Goal: Information Seeking & Learning: Learn about a topic

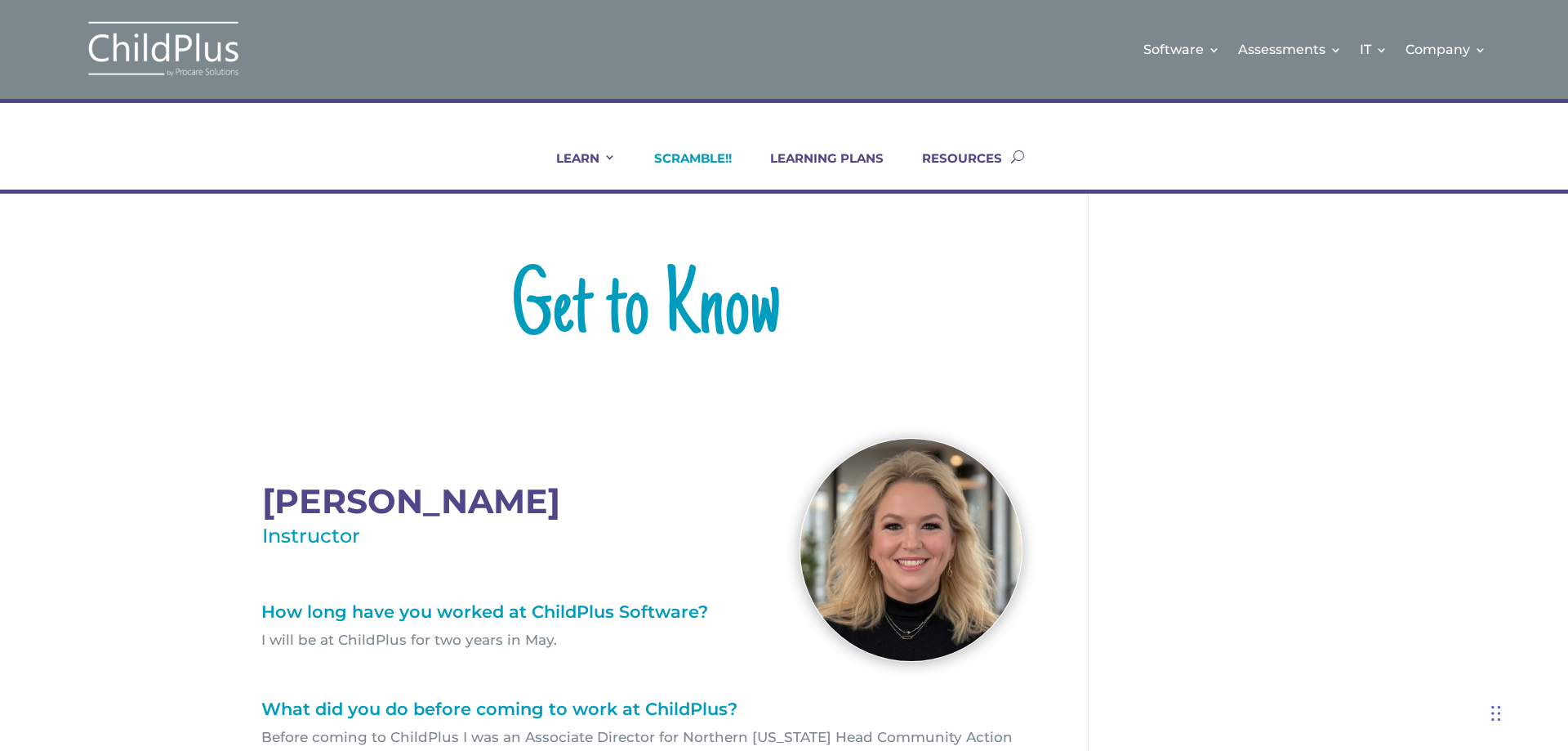
click at [710, 163] on link "SCRAMBLE!!" at bounding box center [682, 170] width 98 height 39
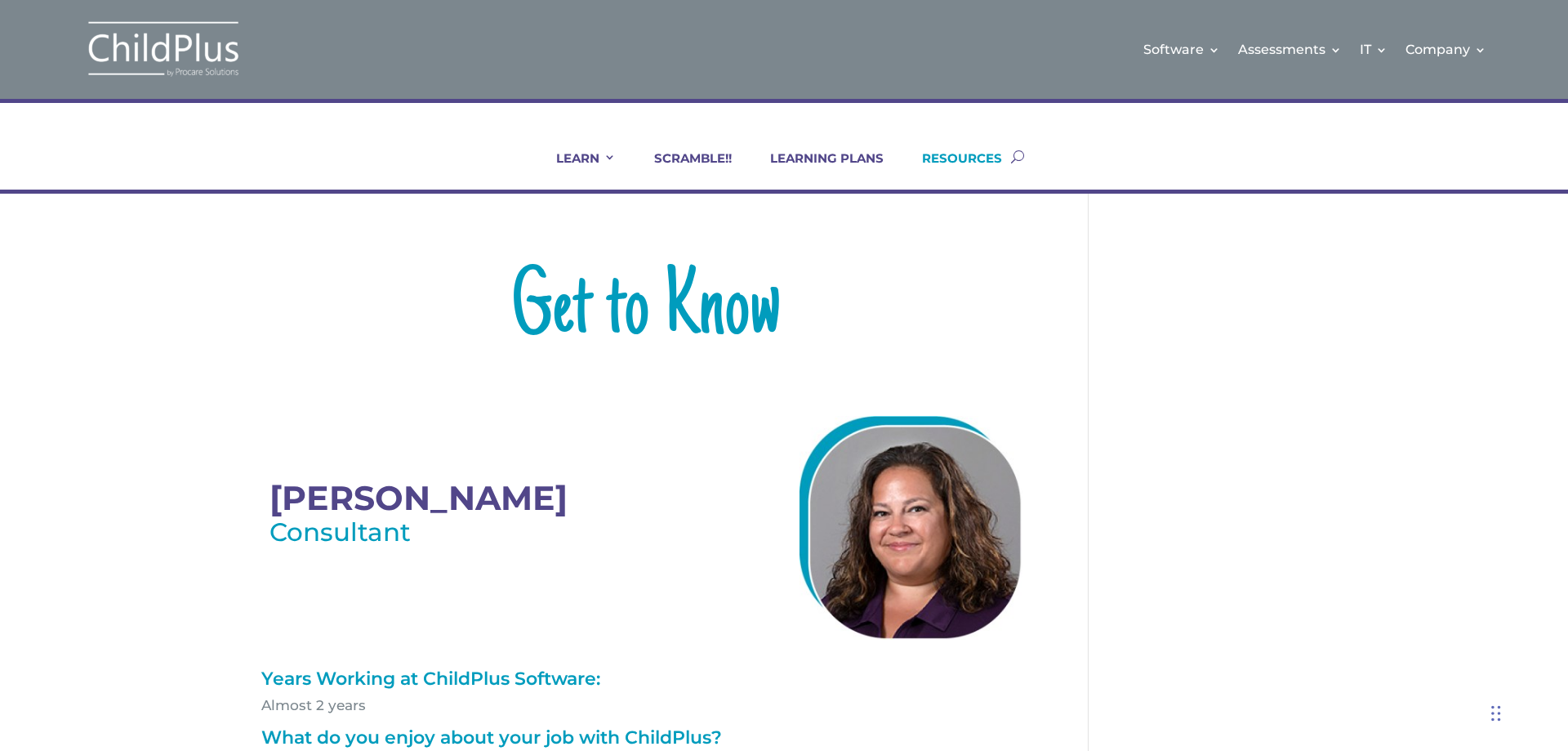
click at [983, 157] on link "RESOURCES" at bounding box center [951, 170] width 100 height 39
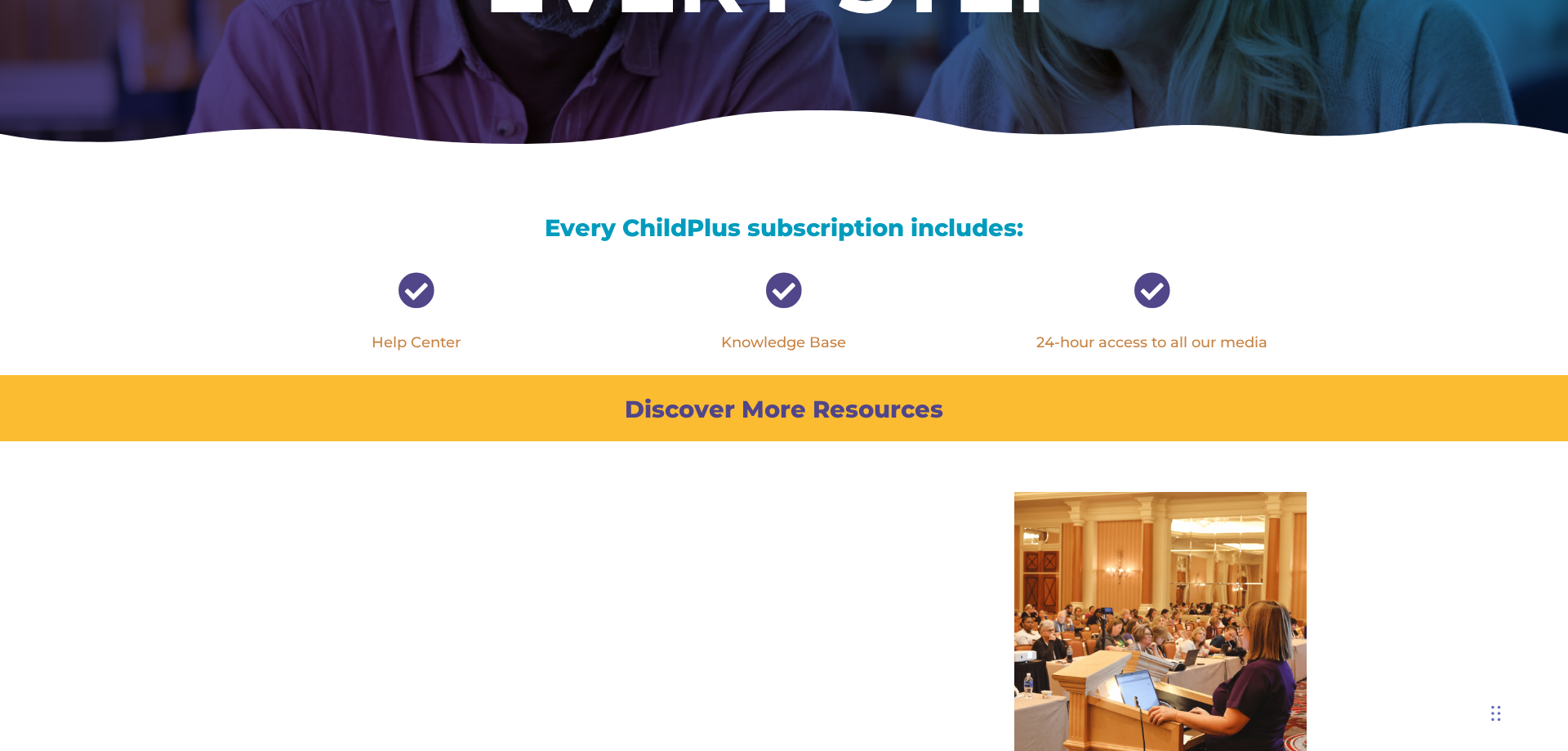
scroll to position [435, 0]
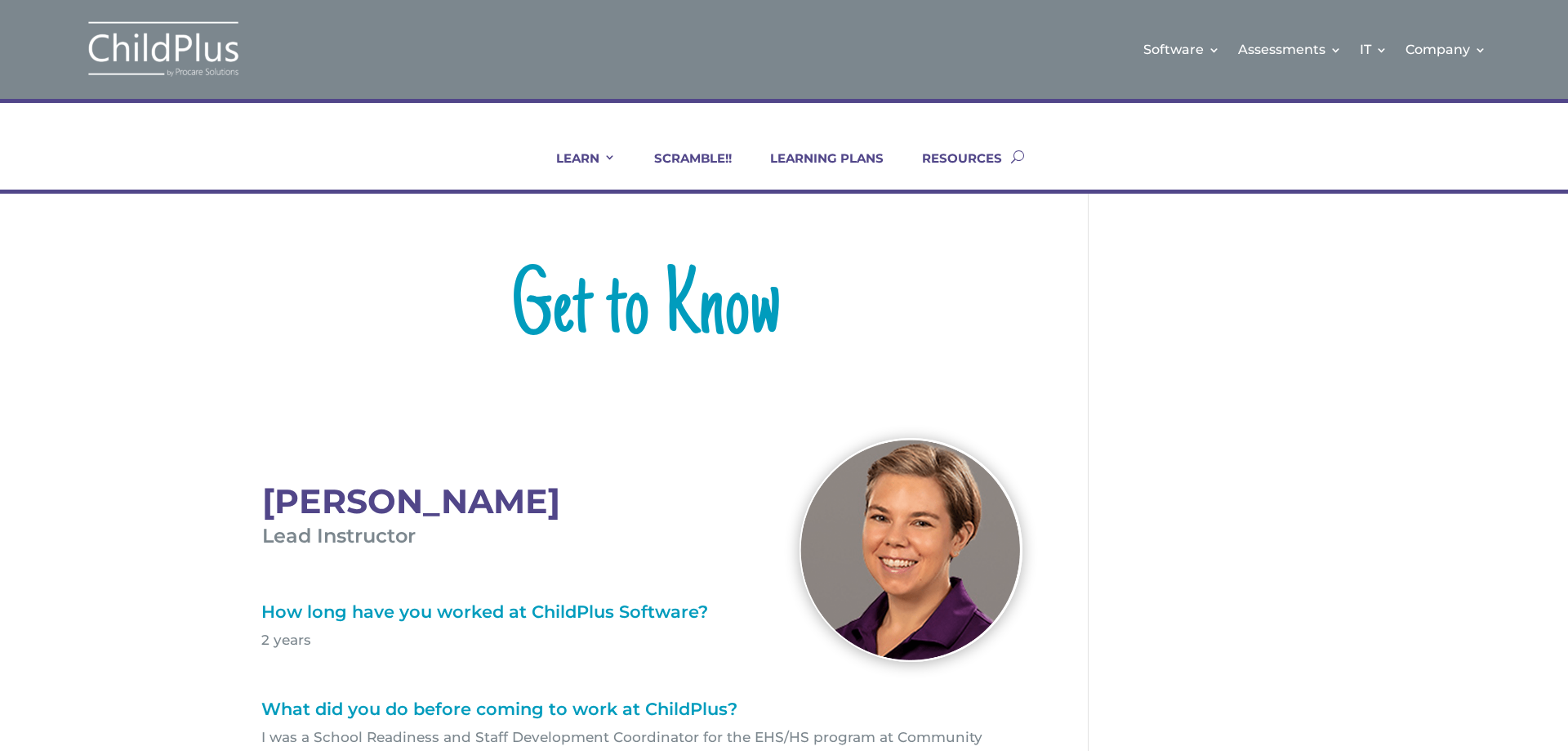
click at [332, 631] on p "2 years" at bounding box center [646, 647] width 769 height 33
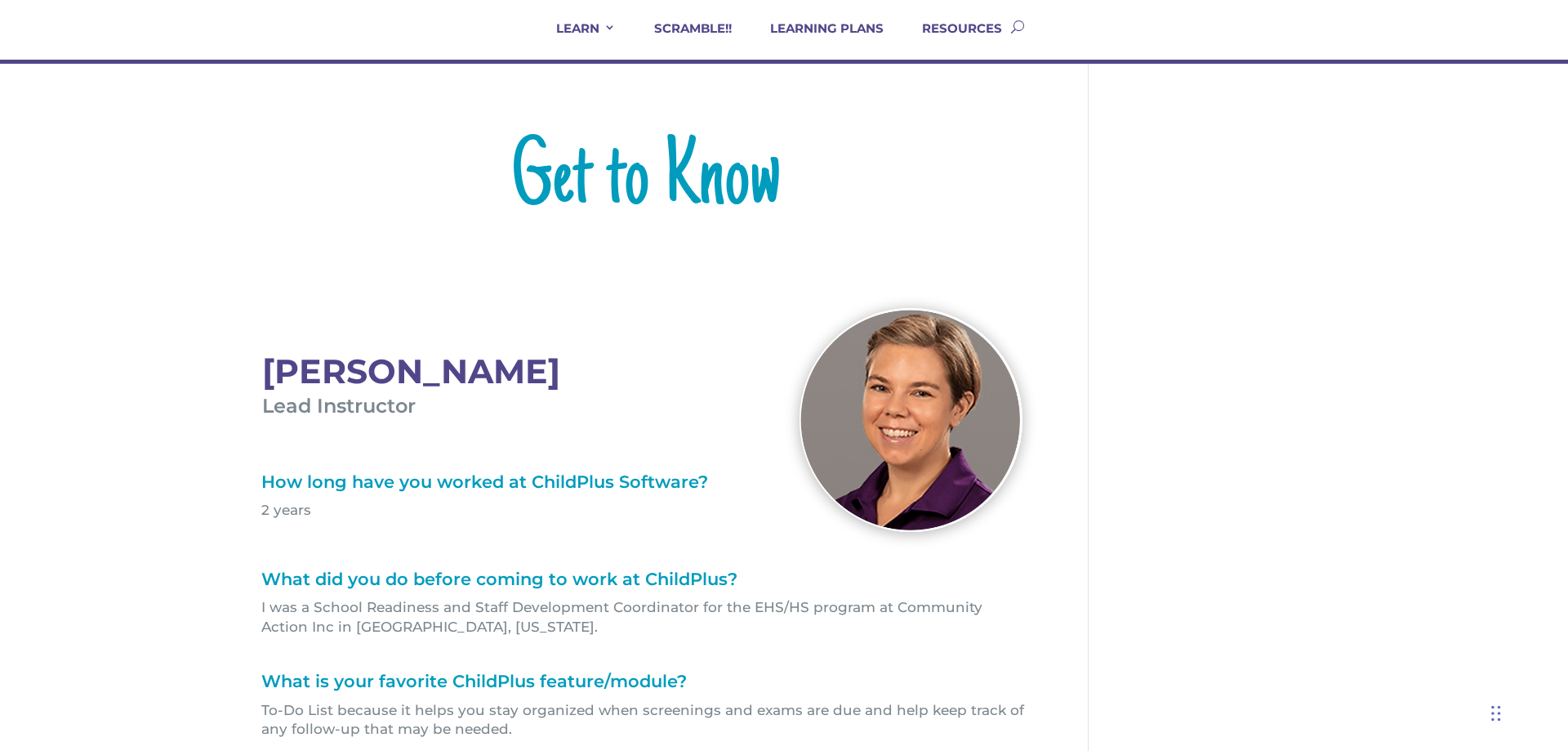
scroll to position [131, 0]
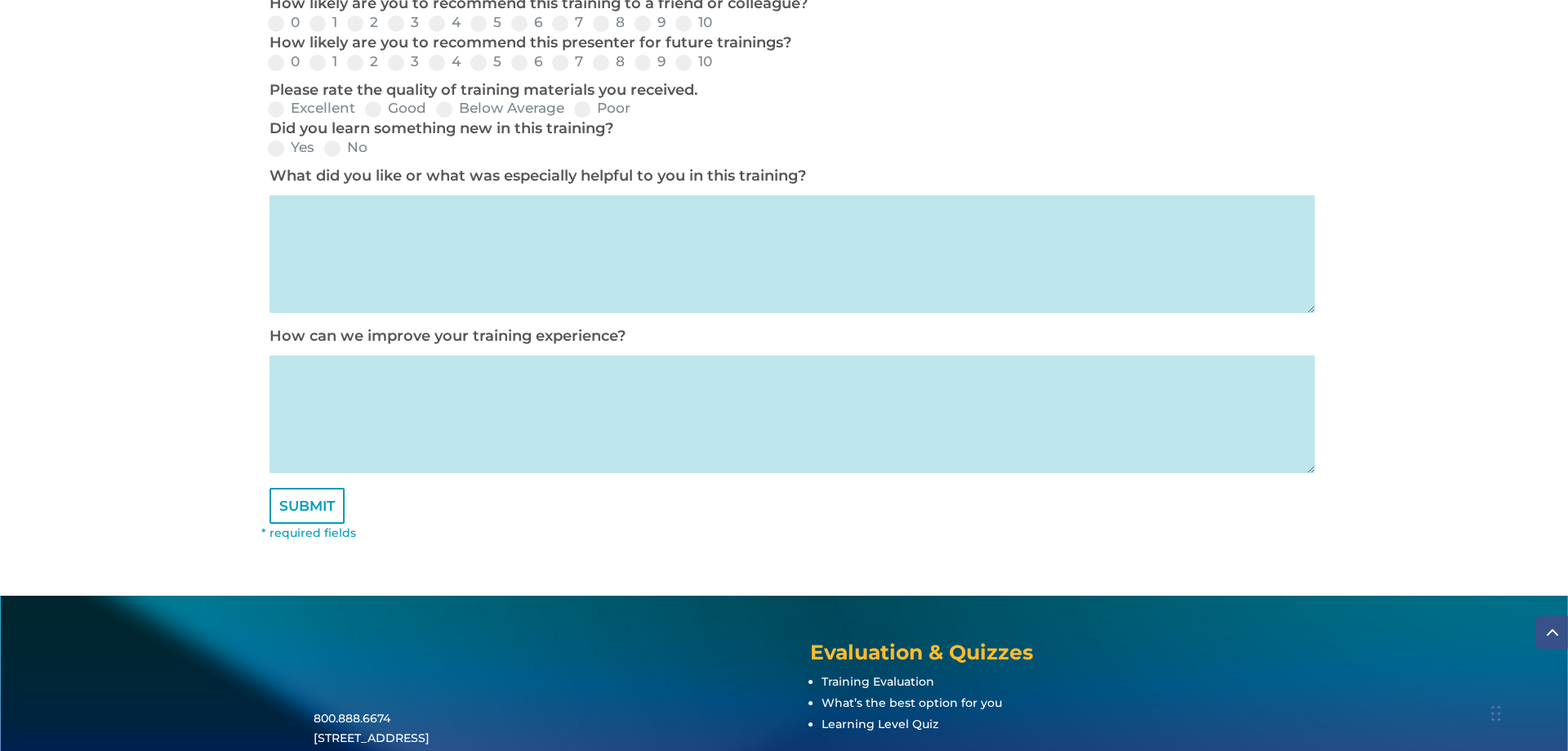
scroll to position [839, 0]
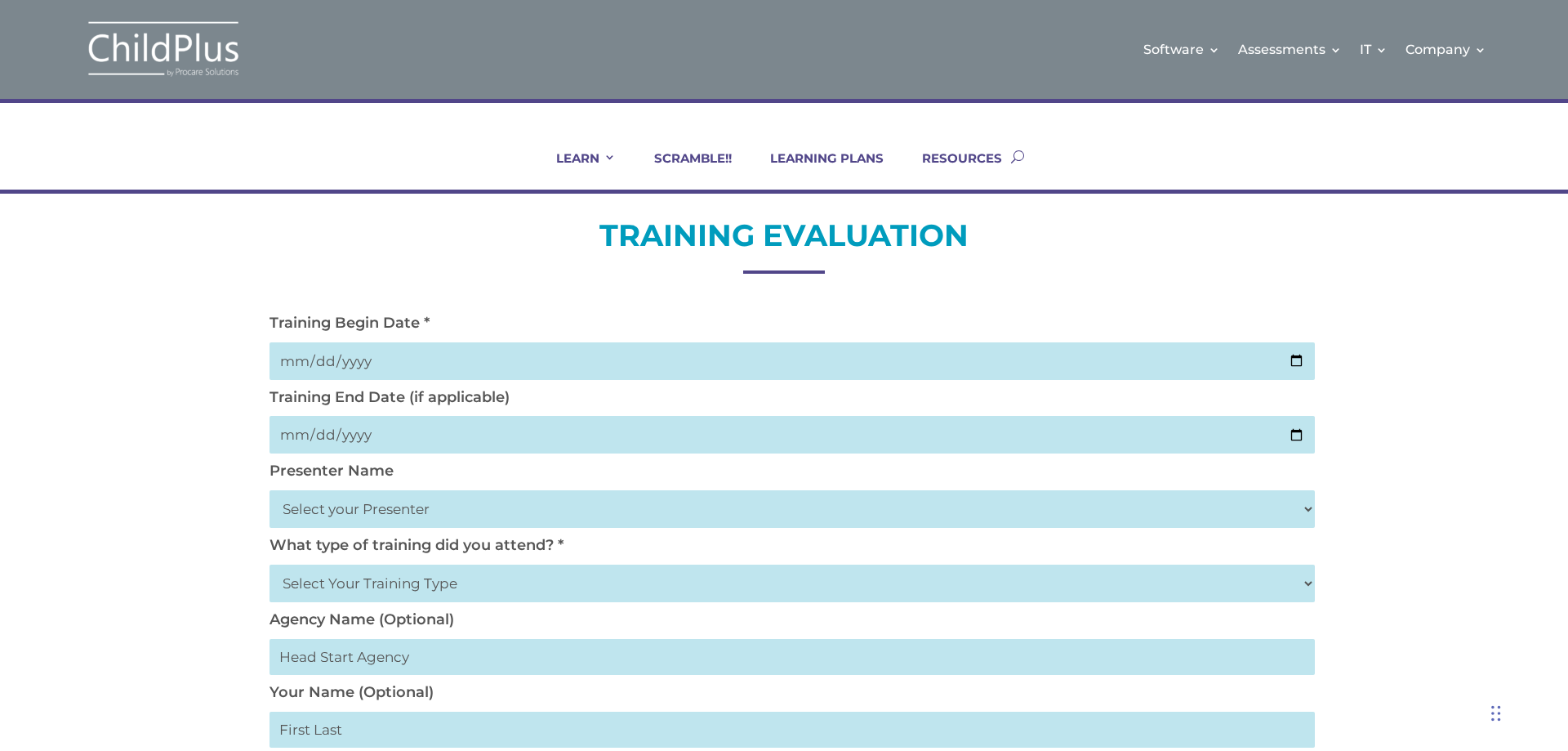
click at [1020, 156] on button "button" at bounding box center [1017, 156] width 13 height 66
click at [496, 175] on div at bounding box center [784, 156] width 1045 height 66
click at [1019, 154] on button "button" at bounding box center [1017, 156] width 13 height 66
type input "trecia nickerson"
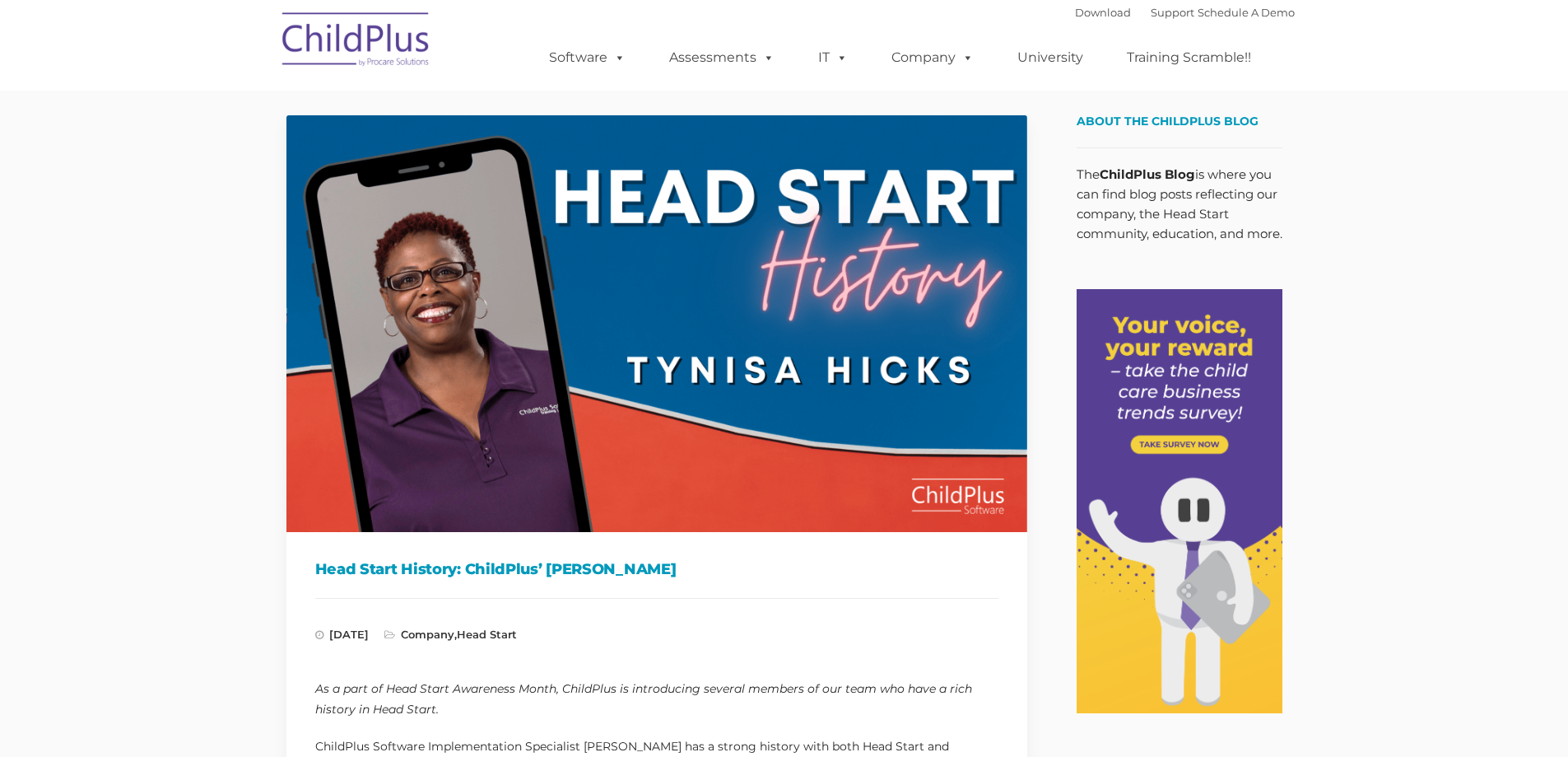
type input ""
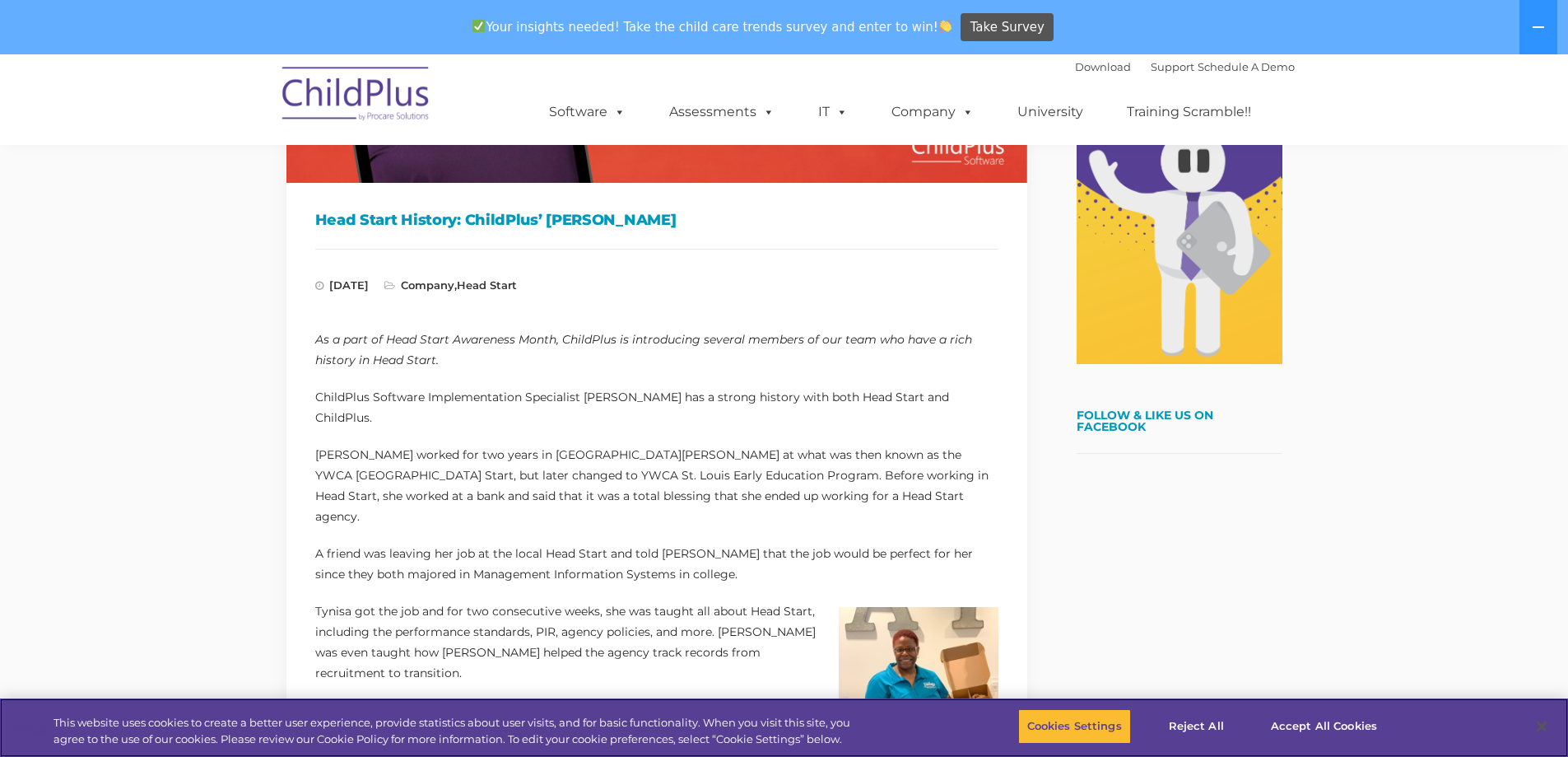
scroll to position [402, 0]
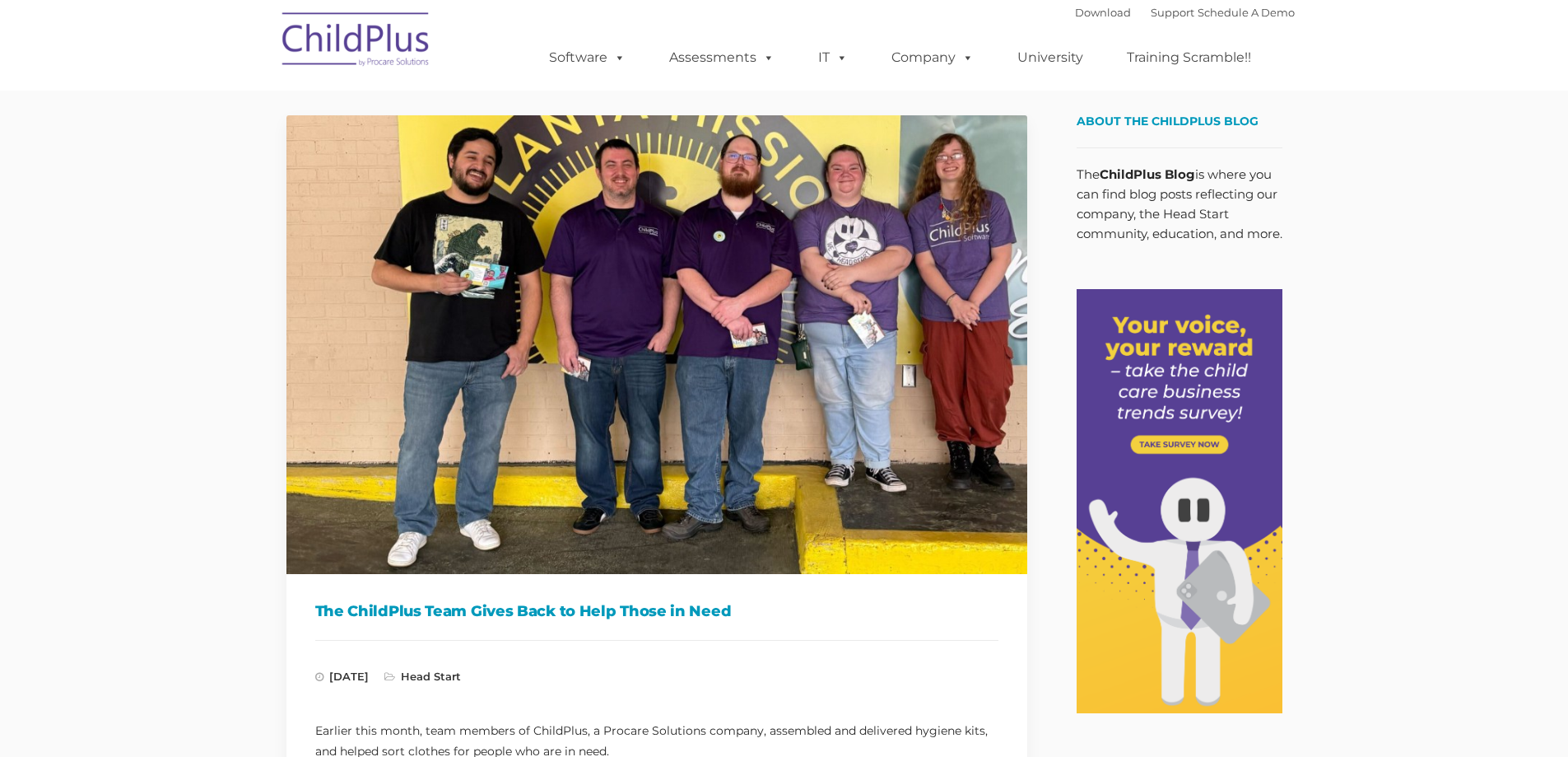
type input ""
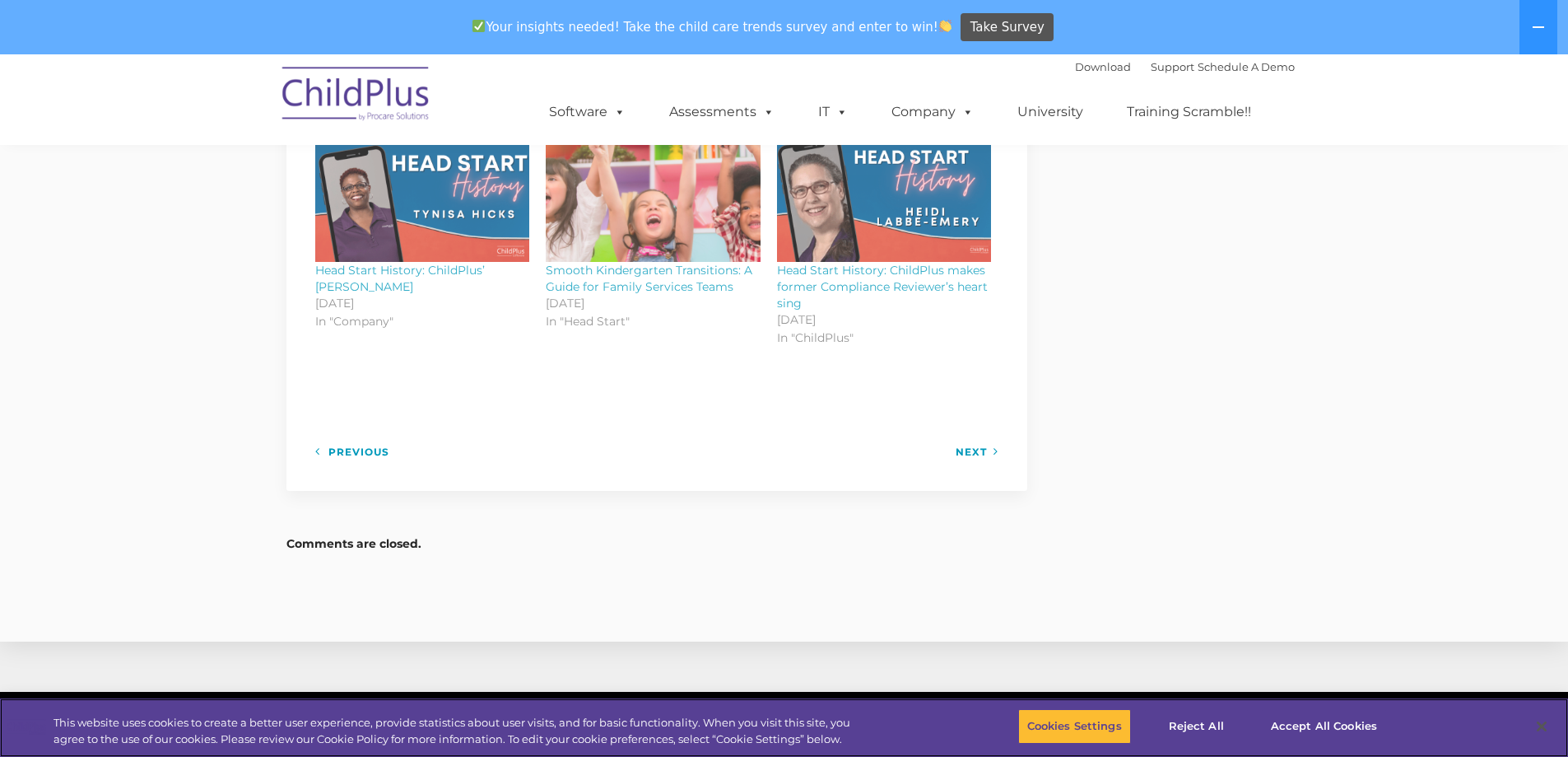
scroll to position [1755, 0]
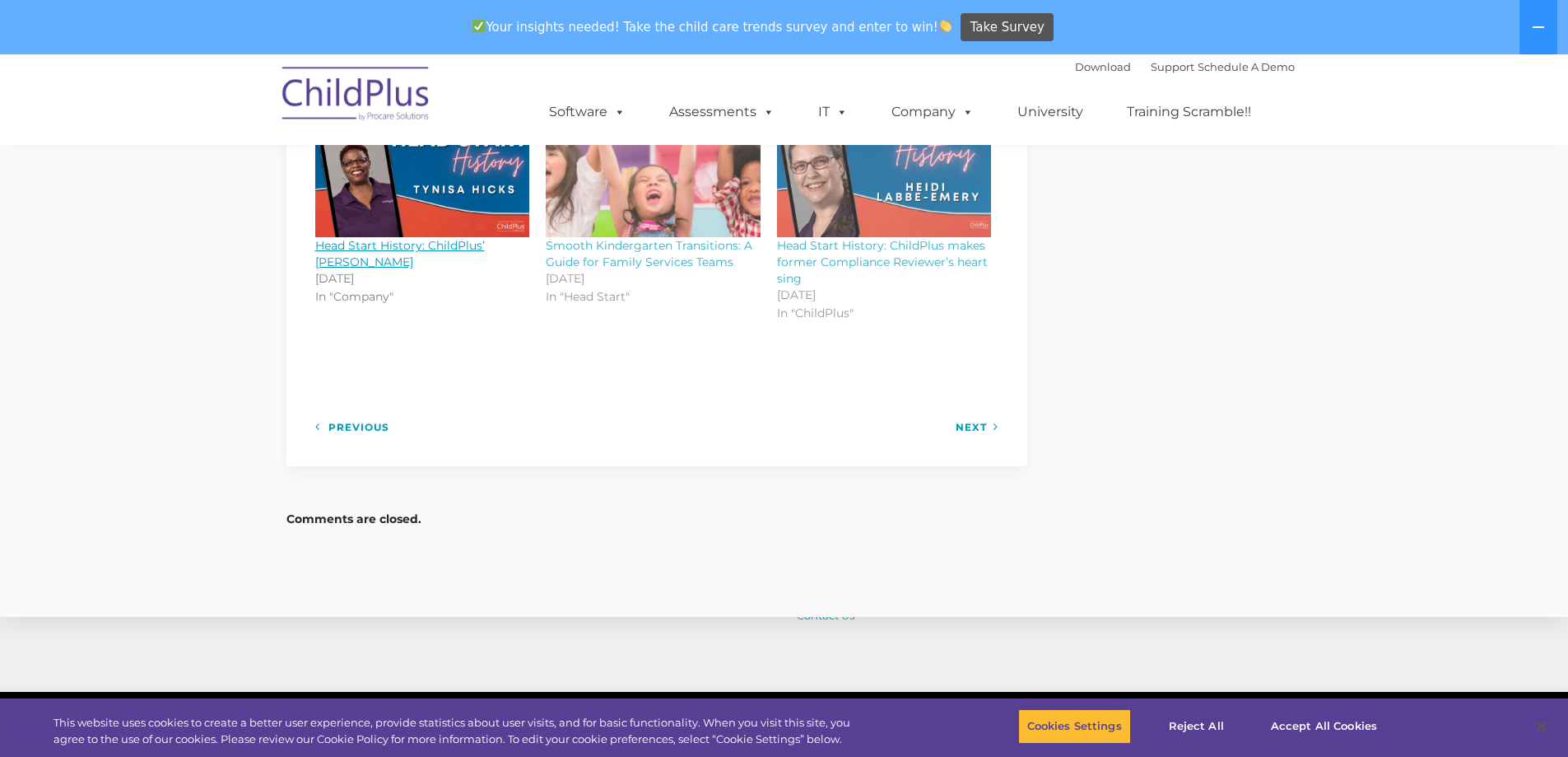
click at [370, 257] on h4 "Head Start History: ChildPlus’ [PERSON_NAME]" at bounding box center [422, 254] width 214 height 33
click at [372, 245] on link "Head Start History: ChildPlus’ [PERSON_NAME]" at bounding box center [399, 254] width 169 height 31
